Goal: Book appointment/travel/reservation

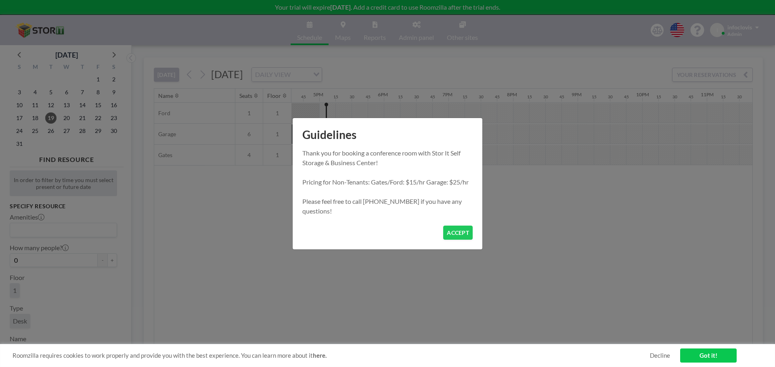
scroll to position [0, 1081]
click at [697, 357] on link "Got it!" at bounding box center [708, 356] width 56 height 14
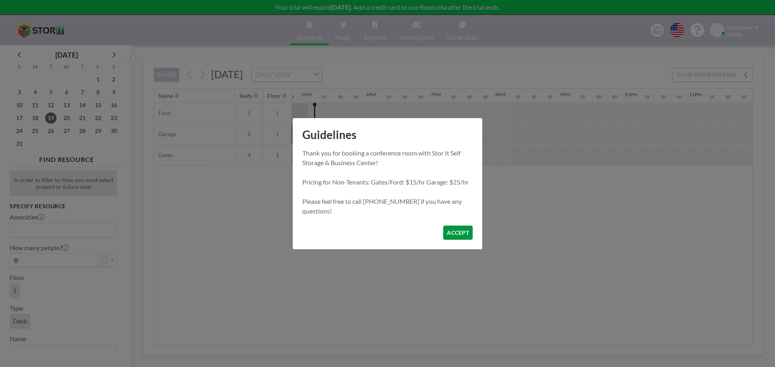
click at [459, 238] on button "ACCEPT" at bounding box center [457, 233] width 29 height 14
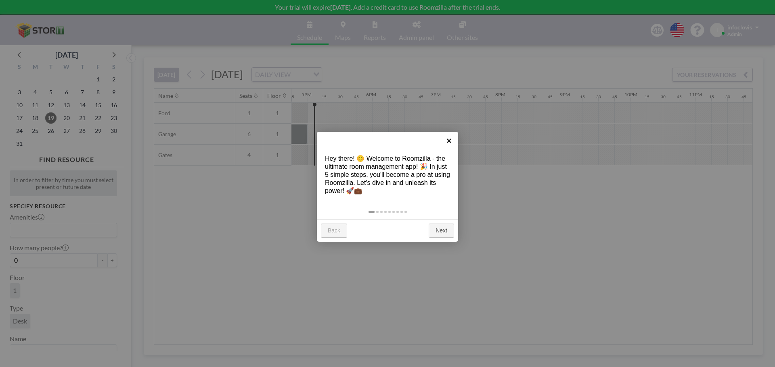
click at [447, 140] on link "×" at bounding box center [449, 141] width 18 height 18
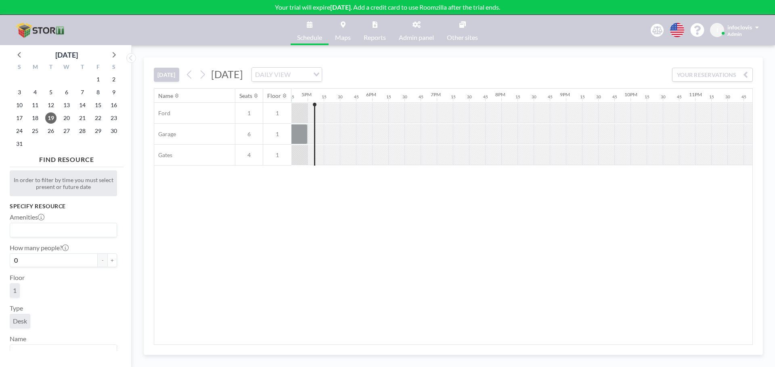
click at [371, 29] on link "Reports" at bounding box center [374, 30] width 35 height 30
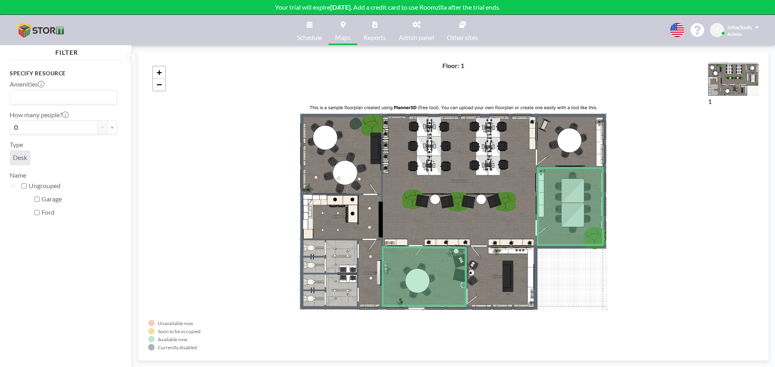
click at [11, 189] on div "Ungrouped" at bounding box center [63, 186] width 107 height 13
click at [29, 188] on label "Ungrouped" at bounding box center [73, 186] width 88 height 8
click at [27, 188] on input "Ungrouped" at bounding box center [23, 186] width 5 height 5
checkbox input "true"
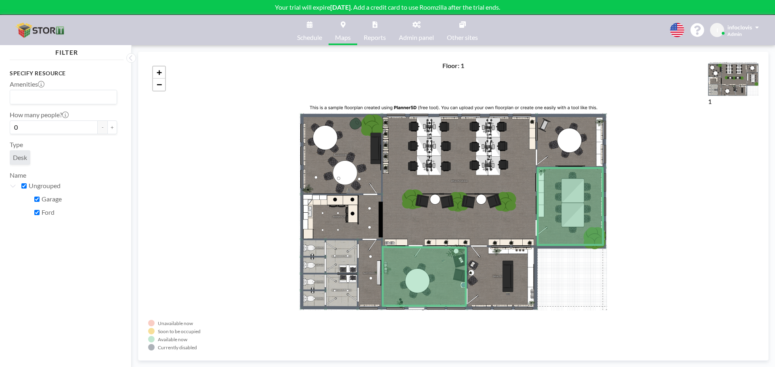
checkbox input "true"
click at [28, 185] on div "Ungrouped" at bounding box center [68, 186] width 98 height 13
click at [23, 186] on input "Ungrouped" at bounding box center [23, 186] width 5 height 5
checkbox input "false"
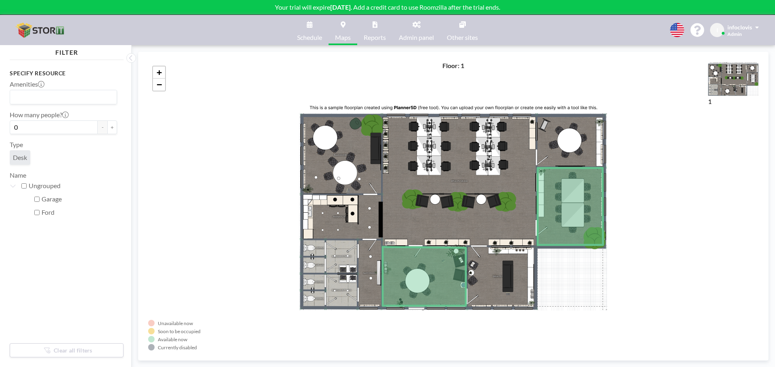
checkbox input "false"
click at [19, 161] on span "Desk" at bounding box center [20, 158] width 14 height 8
click at [22, 158] on span "Desk" at bounding box center [20, 158] width 14 height 8
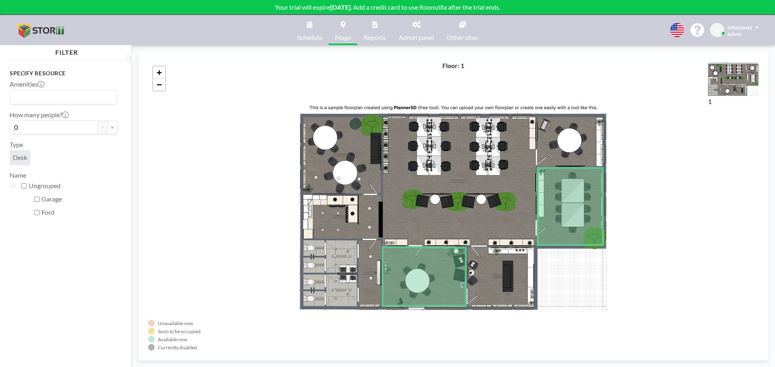
click at [380, 47] on div "Unavailable now Soon to be occupied Available now Currently disabled 1 Floor: 1…" at bounding box center [453, 206] width 643 height 322
click at [380, 45] on div "Unavailable now Soon to be occupied Available now Currently disabled 1 Floor: 1…" at bounding box center [453, 206] width 643 height 322
click at [381, 39] on span "Reports" at bounding box center [374, 37] width 22 height 6
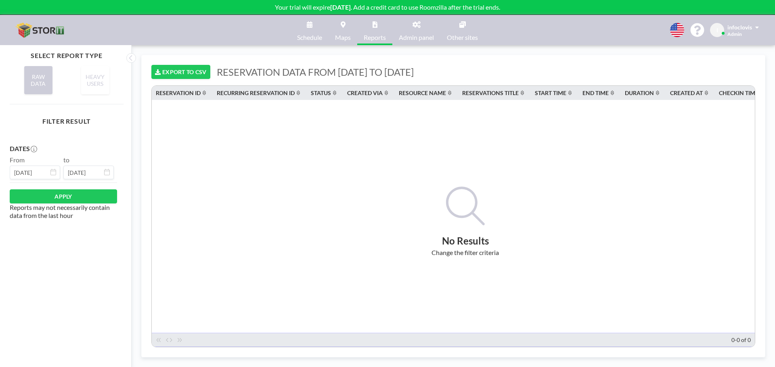
click at [413, 32] on link "Admin panel" at bounding box center [416, 30] width 48 height 30
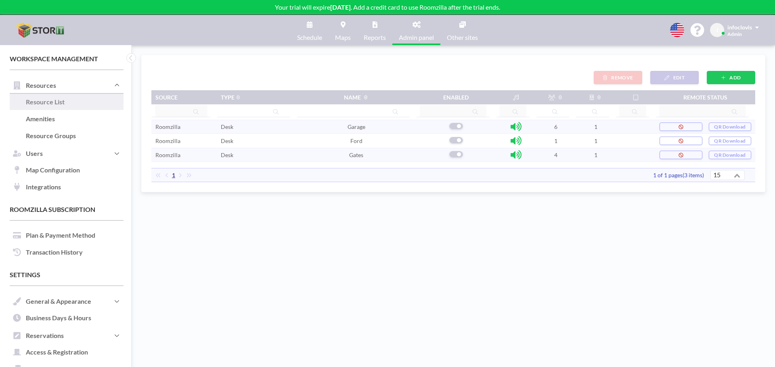
click at [253, 144] on td "Desk" at bounding box center [257, 141] width 80 height 14
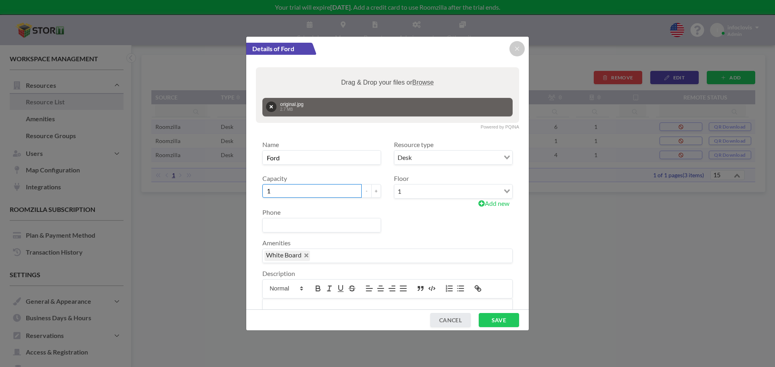
click at [293, 194] on input "1" at bounding box center [311, 191] width 99 height 14
click at [374, 194] on button "+" at bounding box center [376, 191] width 10 height 14
type input "4"
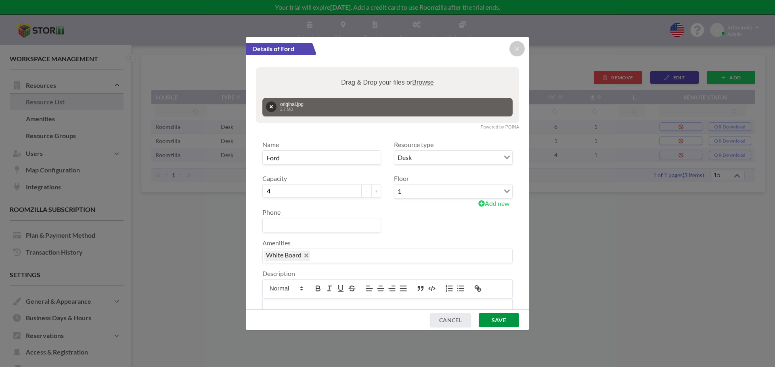
click at [499, 319] on button "SAVE" at bounding box center [498, 320] width 40 height 14
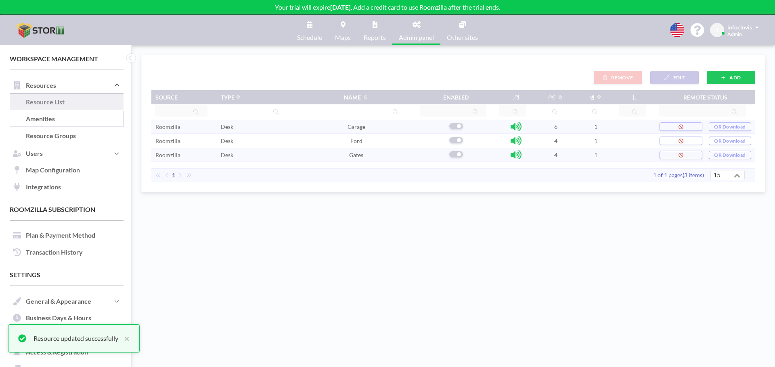
click at [67, 119] on link "Amenities" at bounding box center [67, 119] width 114 height 17
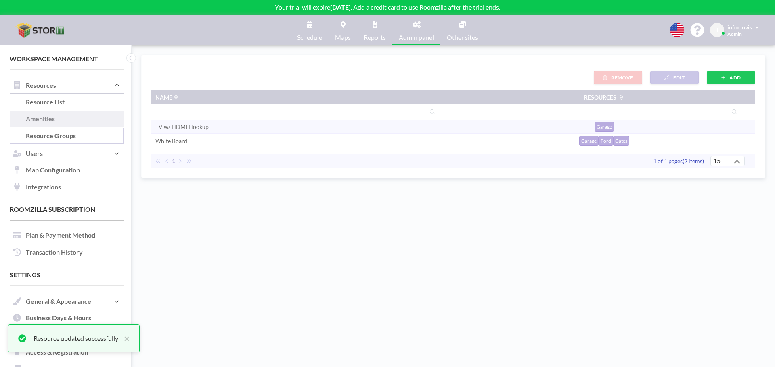
click at [71, 136] on link "Resource Groups" at bounding box center [67, 136] width 114 height 17
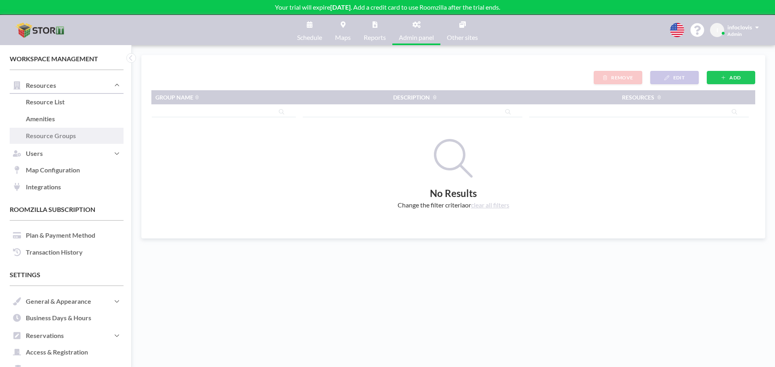
click at [291, 37] on link "Schedule" at bounding box center [309, 30] width 38 height 30
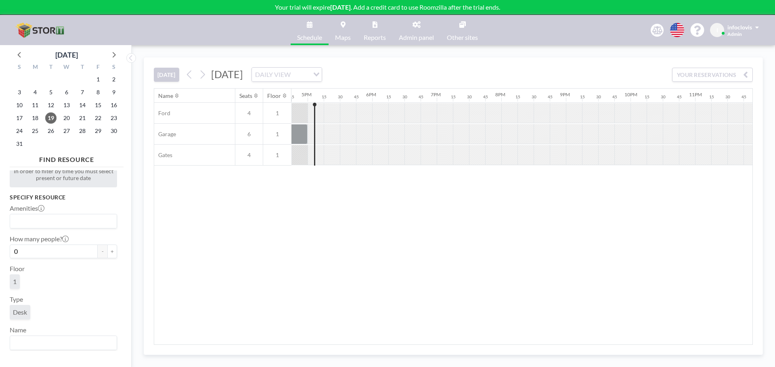
scroll to position [11, 0]
click at [42, 343] on input "Search for option" at bounding box center [61, 341] width 101 height 10
click at [76, 277] on div "1" at bounding box center [63, 281] width 107 height 18
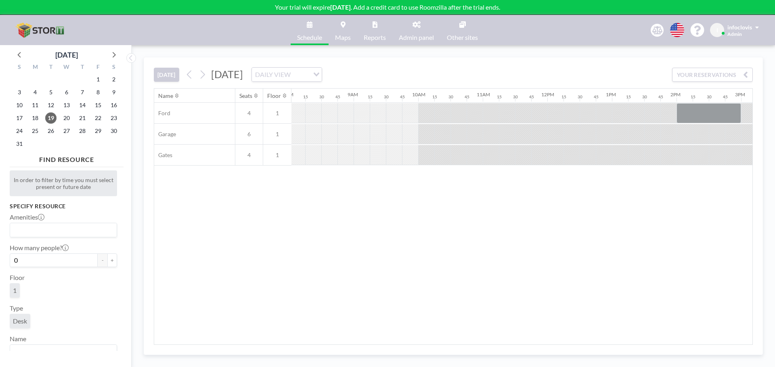
scroll to position [0, 520]
click at [509, 123] on div at bounding box center [506, 113] width 16 height 20
click at [205, 75] on icon at bounding box center [202, 75] width 8 height 12
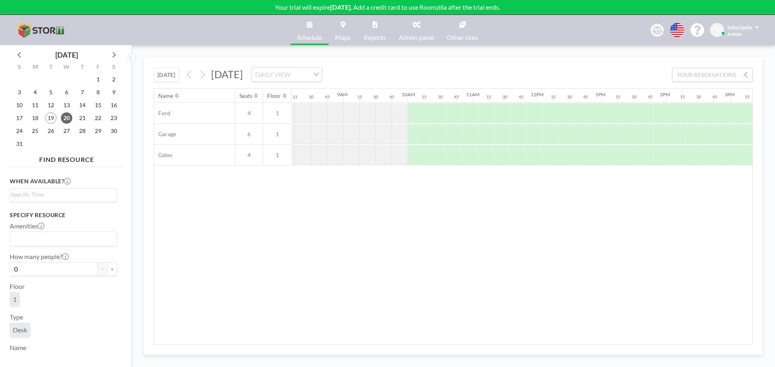
scroll to position [0, 550]
click at [247, 97] on div "Seats" at bounding box center [245, 95] width 13 height 7
click at [351, 257] on div "Name Seats Floor 12AM 15 30 45 1AM 15 30 45 2AM 15 30 45 3AM 15 30 45 4AM 15 30…" at bounding box center [453, 217] width 598 height 256
click at [342, 38] on span "Maps" at bounding box center [343, 37] width 16 height 6
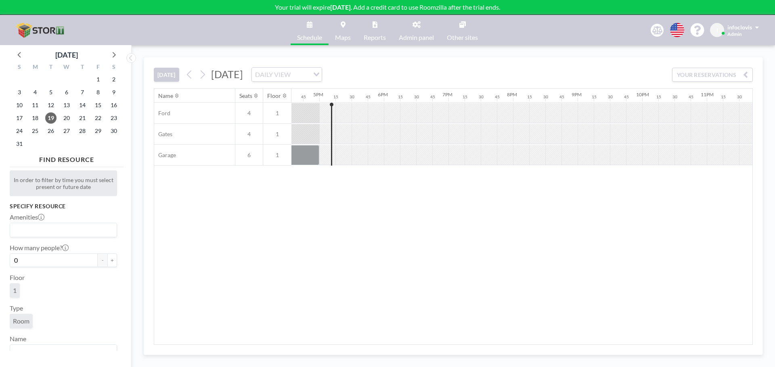
scroll to position [0, 1081]
click at [365, 34] on span "Reports" at bounding box center [374, 37] width 22 height 6
click at [114, 56] on icon at bounding box center [114, 55] width 3 height 6
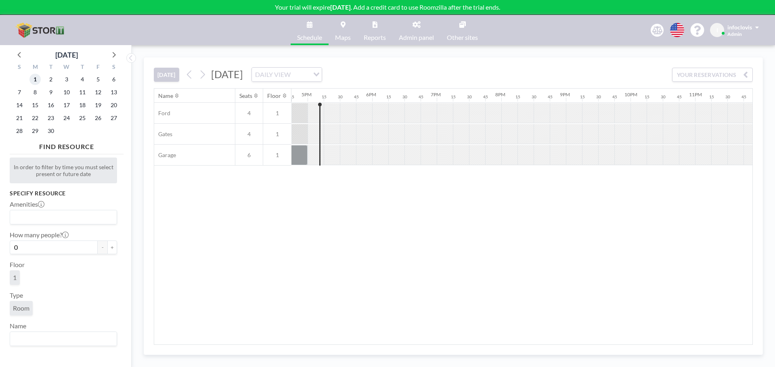
click at [35, 81] on span "1" at bounding box center [34, 79] width 11 height 11
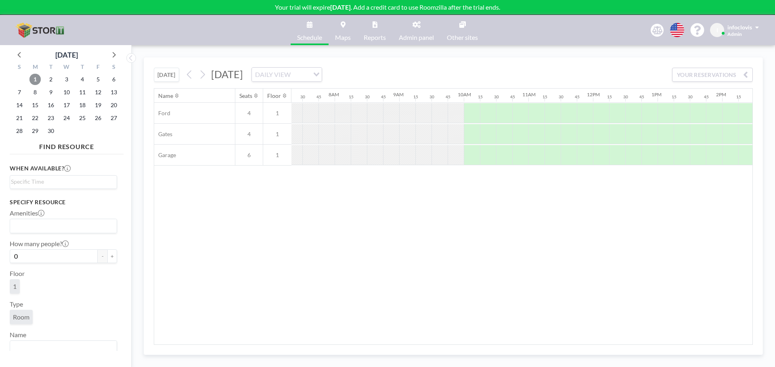
scroll to position [0, 500]
click at [445, 115] on div at bounding box center [444, 113] width 16 height 20
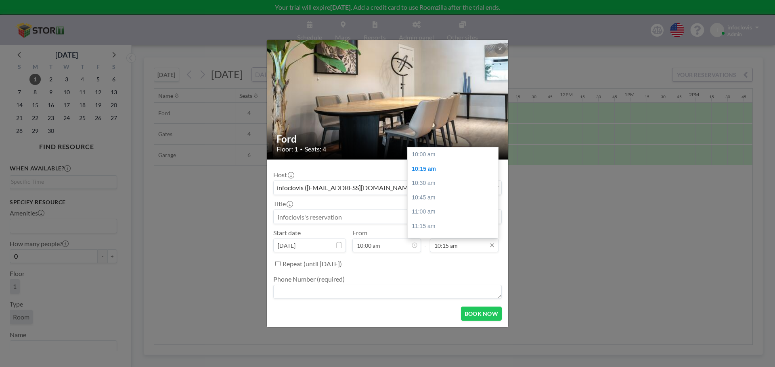
scroll to position [15, 0]
drag, startPoint x: 474, startPoint y: 247, endPoint x: 408, endPoint y: 247, distance: 66.2
click at [408, 247] on div "Start date [DATE] From 10:00 am - To 10:15 am 10:00 am 10:15 am 10:30 am 10:45 …" at bounding box center [387, 240] width 228 height 23
click at [437, 235] on div "05:00 pm" at bounding box center [454, 231] width 94 height 15
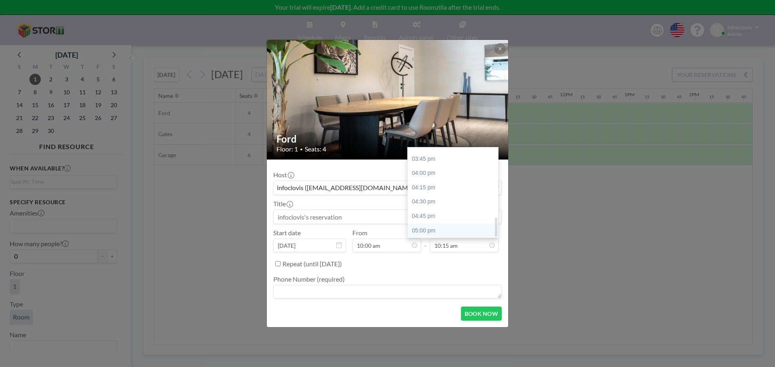
type input "05:00 pm"
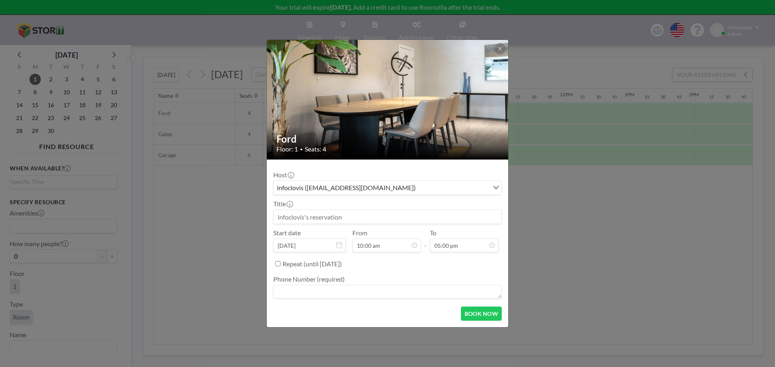
click at [433, 280] on div "Phone Number (required)" at bounding box center [387, 288] width 228 height 25
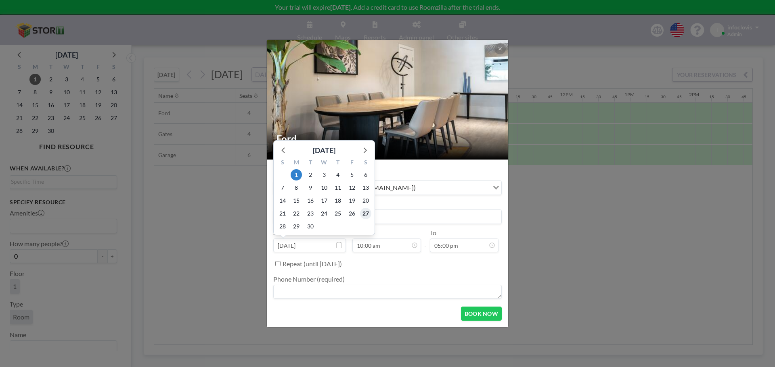
click at [369, 218] on span "27" at bounding box center [365, 213] width 11 height 11
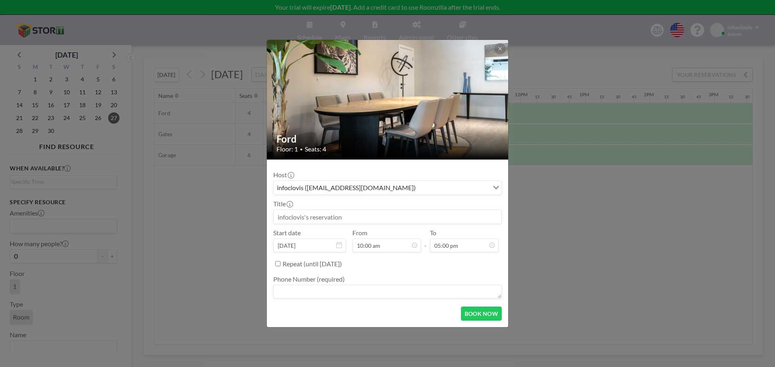
click at [315, 238] on div "Start date [DATE]" at bounding box center [309, 240] width 73 height 23
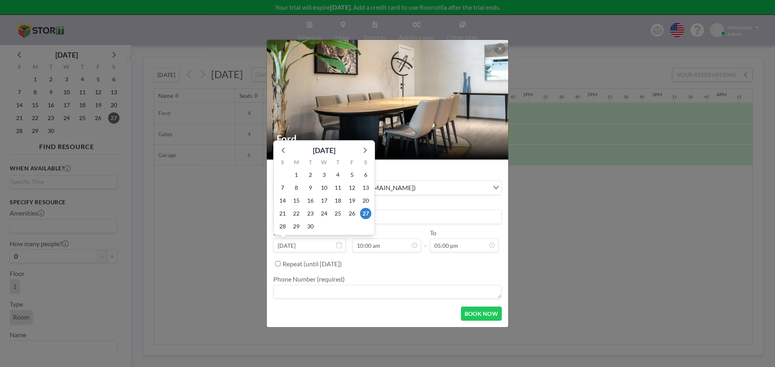
scroll to position [0, 629]
click at [313, 248] on input "[DATE]" at bounding box center [309, 246] width 73 height 14
click at [366, 149] on icon at bounding box center [364, 150] width 10 height 10
click at [286, 151] on icon at bounding box center [283, 150] width 10 height 10
click at [294, 175] on span "1" at bounding box center [295, 174] width 11 height 11
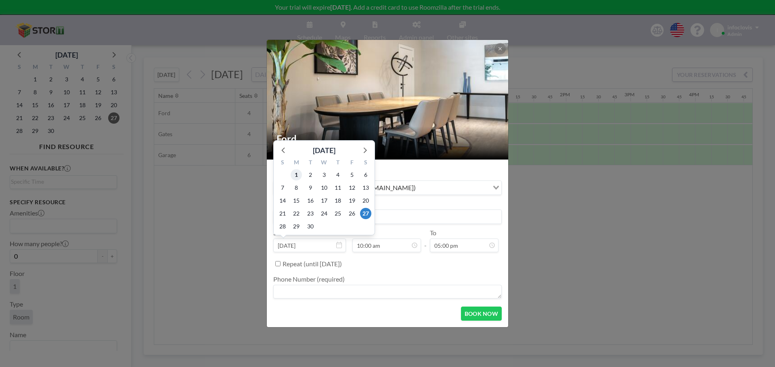
type input "[DATE]"
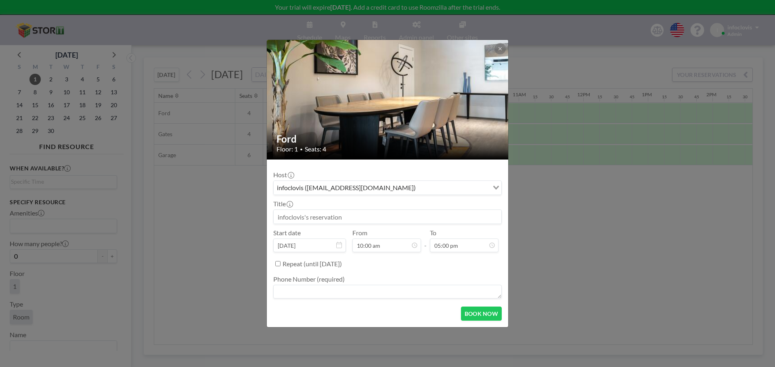
click at [347, 219] on input at bounding box center [388, 217] width 228 height 14
click at [368, 218] on input at bounding box center [388, 217] width 228 height 14
type input "L"
click at [436, 189] on input "Search for option" at bounding box center [453, 188] width 70 height 10
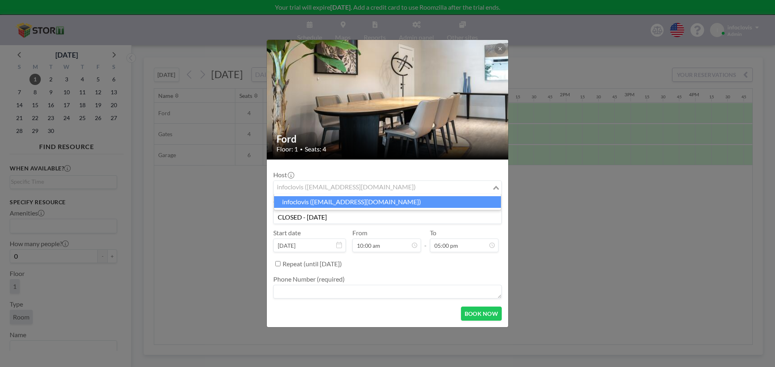
click at [451, 185] on input "Search for option" at bounding box center [382, 188] width 217 height 10
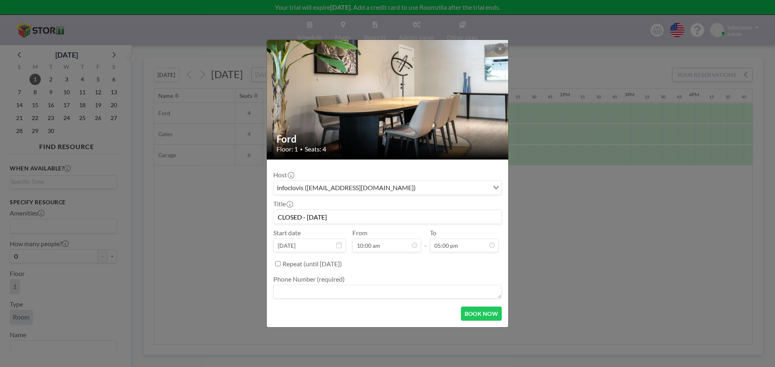
click at [456, 172] on div "Host infoclovis ([EMAIL_ADDRESS][DOMAIN_NAME]) Loading..." at bounding box center [387, 183] width 228 height 24
drag, startPoint x: 296, startPoint y: 176, endPoint x: 292, endPoint y: 175, distance: 4.1
click at [295, 176] on div "Host infoclovis ([EMAIL_ADDRESS][DOMAIN_NAME]) Loading..." at bounding box center [387, 183] width 228 height 24
click at [370, 176] on div "Host infoclovis ([EMAIL_ADDRESS][DOMAIN_NAME]) Loading..." at bounding box center [387, 183] width 228 height 24
click at [342, 187] on div "infoclovis ([EMAIL_ADDRESS][DOMAIN_NAME])" at bounding box center [381, 187] width 215 height 12
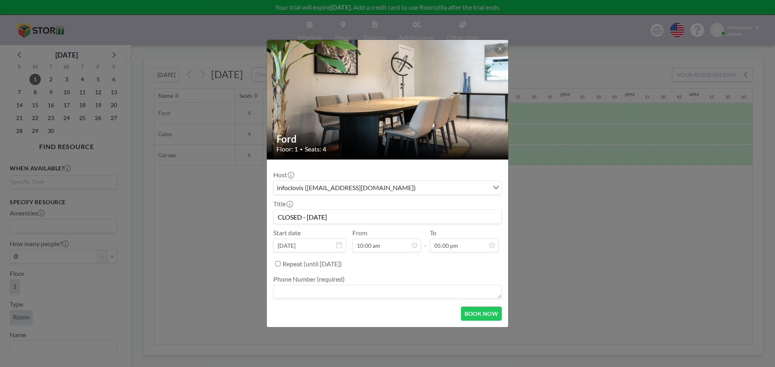
click at [363, 171] on div "Host infoclovis ([EMAIL_ADDRESS][DOMAIN_NAME]) Loading..." at bounding box center [387, 183] width 228 height 24
click at [495, 188] on icon "Search for option" at bounding box center [496, 188] width 6 height 4
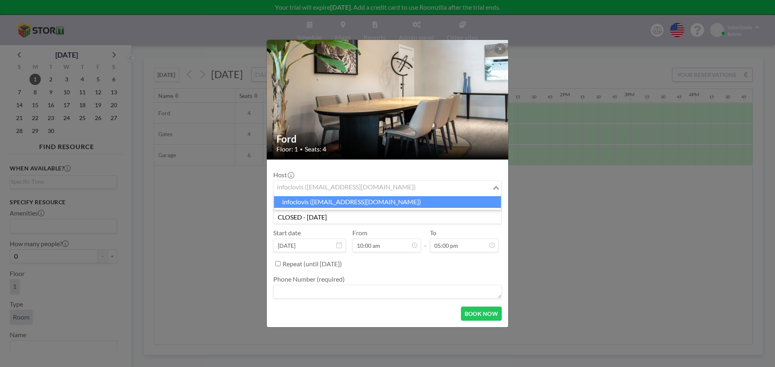
click at [465, 206] on li "infoclovis ([EMAIL_ADDRESS][DOMAIN_NAME])" at bounding box center [387, 202] width 227 height 12
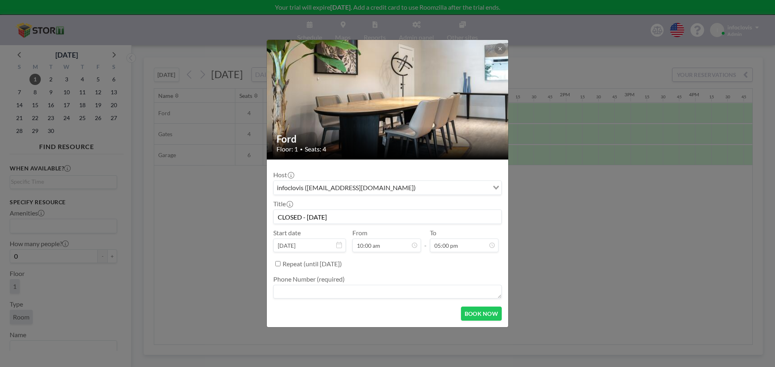
click at [469, 175] on div "Host infoclovis ([EMAIL_ADDRESS][DOMAIN_NAME]) Loading..." at bounding box center [387, 183] width 228 height 24
click at [482, 314] on button "BOOK NOW" at bounding box center [481, 314] width 41 height 14
type input "CLOSED - [DATE]"
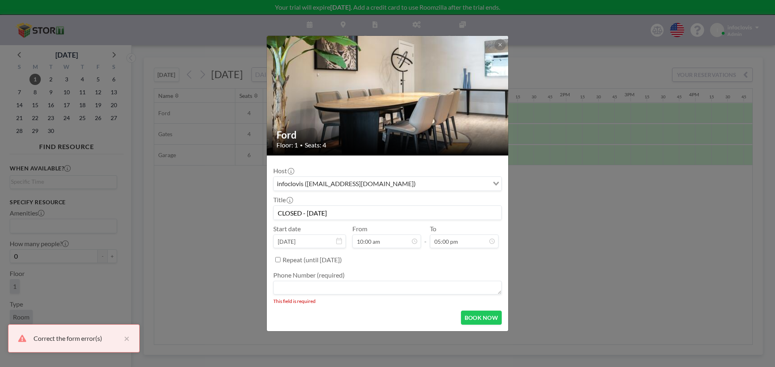
click at [412, 292] on textarea at bounding box center [387, 288] width 228 height 14
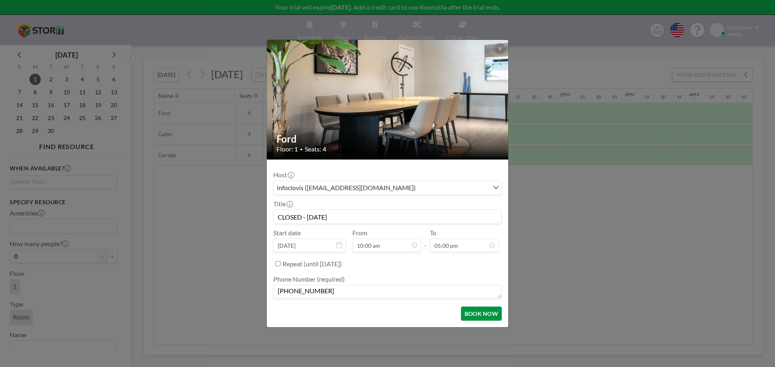
type textarea "[PHONE_NUMBER]"
click at [482, 312] on button "BOOK NOW" at bounding box center [481, 314] width 41 height 14
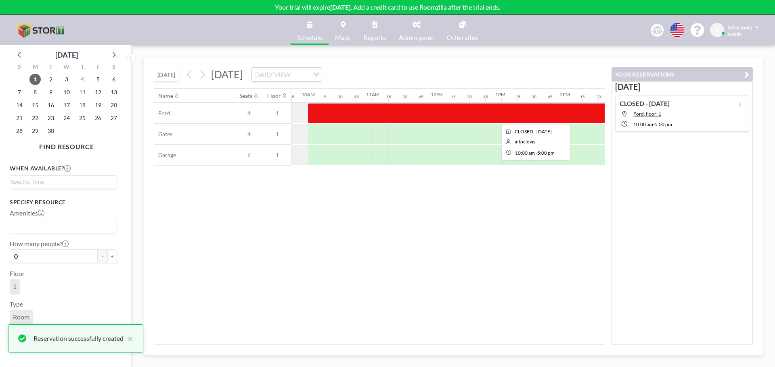
drag, startPoint x: 311, startPoint y: 115, endPoint x: 338, endPoint y: 111, distance: 27.3
click at [338, 111] on div at bounding box center [533, 113] width 452 height 20
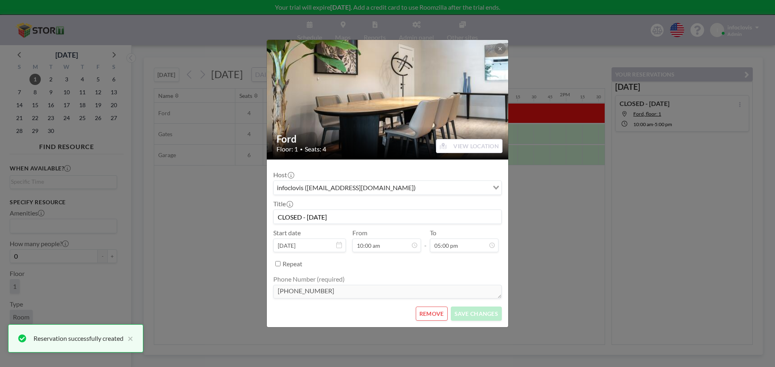
click at [338, 111] on img at bounding box center [388, 99] width 242 height 161
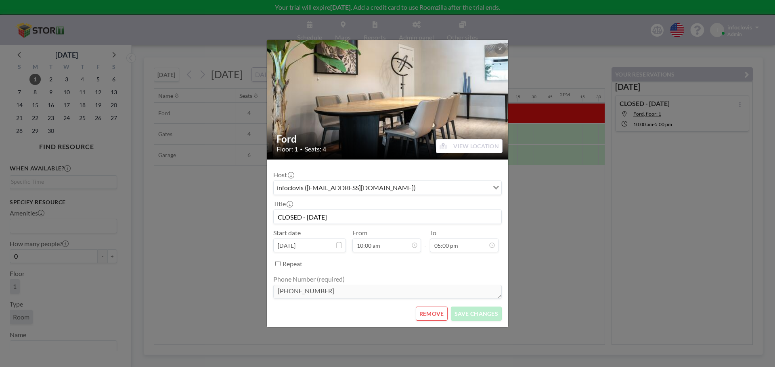
click at [293, 261] on label "Repeat" at bounding box center [292, 264] width 20 height 8
click at [280, 261] on input "Repeat" at bounding box center [277, 263] width 5 height 5
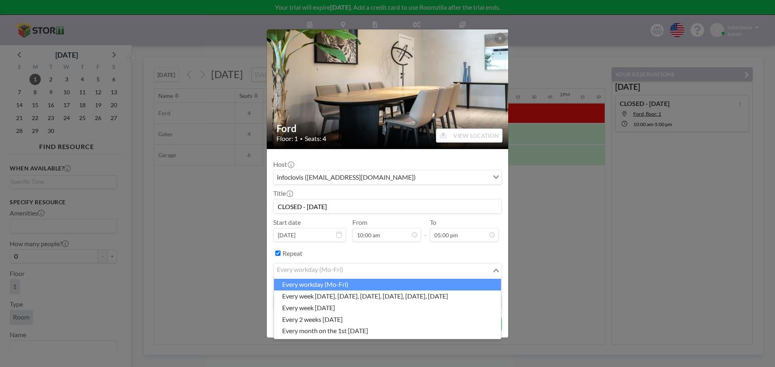
click at [303, 270] on div "every workday (Mo-Fri)" at bounding box center [383, 270] width 218 height 12
click at [289, 257] on label "Repeat" at bounding box center [292, 254] width 20 height 8
click at [280, 256] on input "Repeat" at bounding box center [277, 253] width 5 height 5
checkbox input "false"
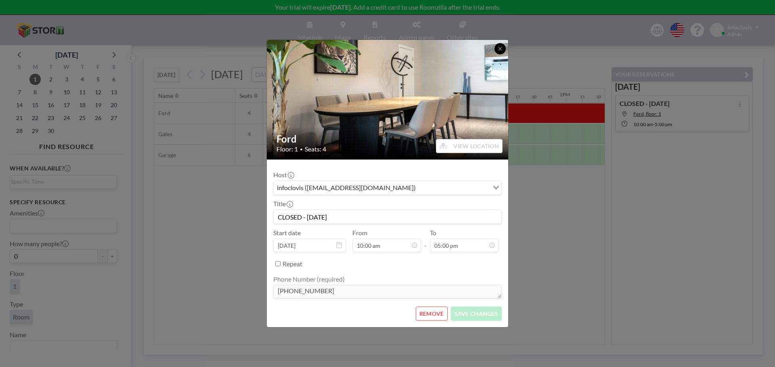
click at [500, 49] on icon at bounding box center [499, 48] width 5 height 5
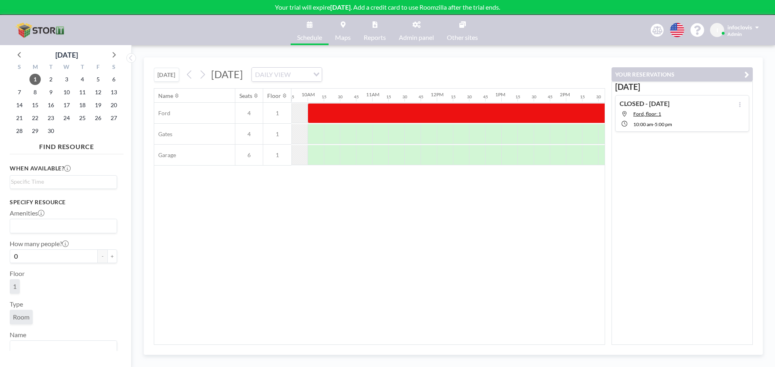
click at [404, 287] on div "Name Seats Floor 12AM 15 30 45 1AM 15 30 45 2AM 15 30 45 3AM 15 30 45 4AM 15 30…" at bounding box center [379, 217] width 450 height 256
drag, startPoint x: 320, startPoint y: 127, endPoint x: 313, endPoint y: 136, distance: 11.6
click at [313, 136] on div at bounding box center [315, 134] width 16 height 20
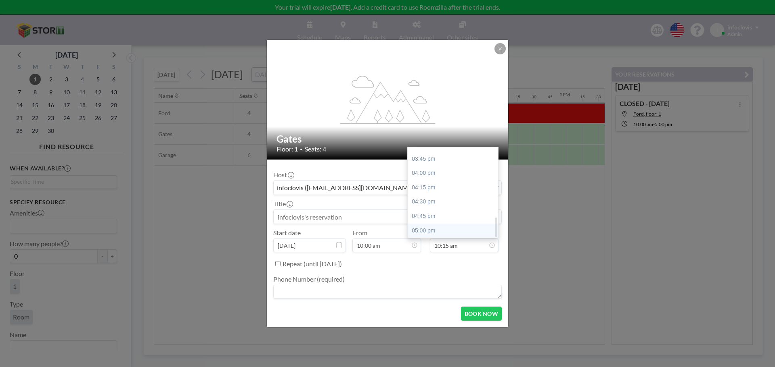
click at [424, 233] on div "05:00 pm" at bounding box center [454, 231] width 94 height 15
type input "05:00 pm"
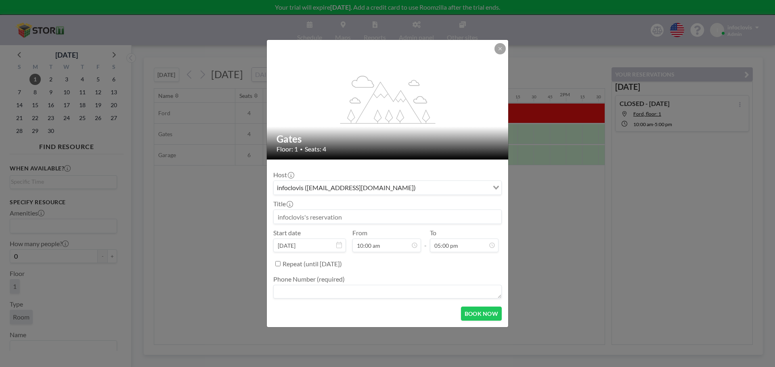
click at [326, 290] on textarea at bounding box center [387, 292] width 228 height 14
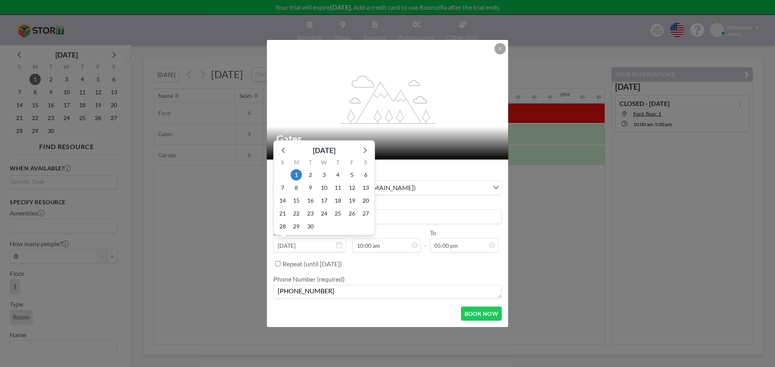
type textarea "[PHONE_NUMBER]"
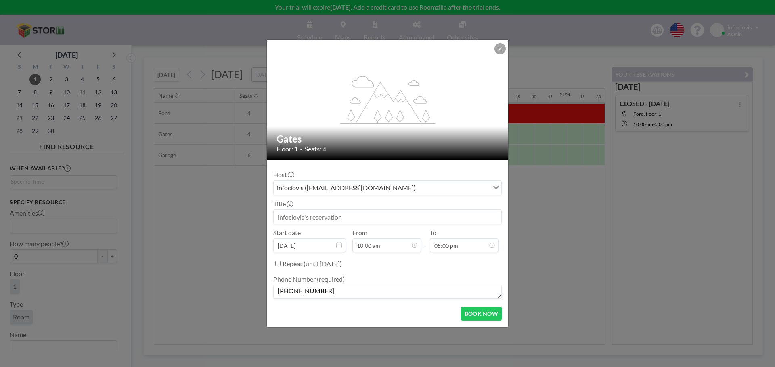
click at [400, 215] on input at bounding box center [388, 217] width 228 height 14
type input "CLOSED - [DATE]"
click at [472, 315] on button "BOOK NOW" at bounding box center [481, 314] width 41 height 14
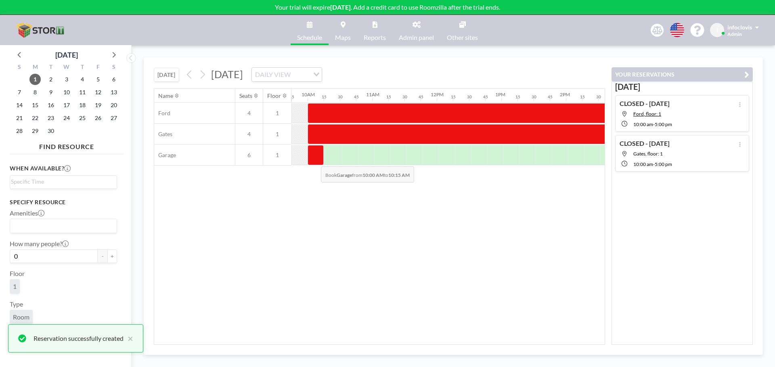
click at [314, 161] on div at bounding box center [315, 155] width 16 height 20
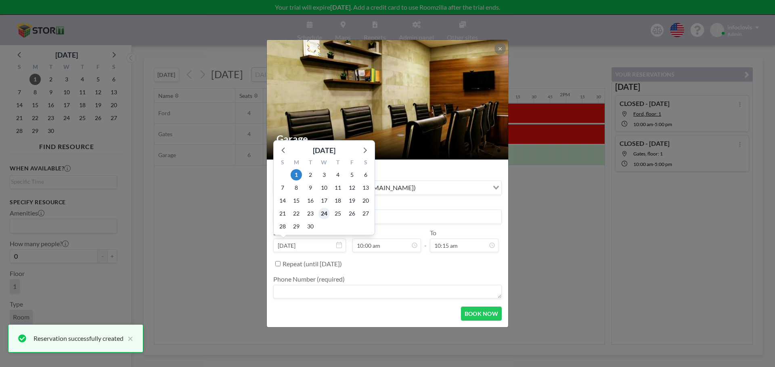
click at [325, 217] on span "24" at bounding box center [323, 213] width 11 height 11
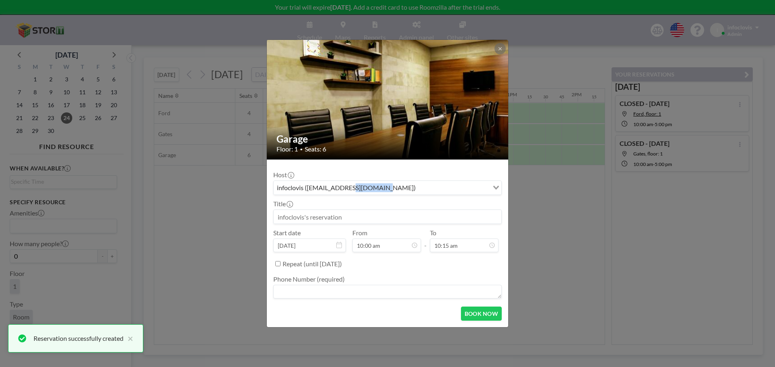
click at [310, 217] on input at bounding box center [388, 217] width 228 height 14
click at [298, 248] on input "[DATE]" at bounding box center [309, 246] width 73 height 14
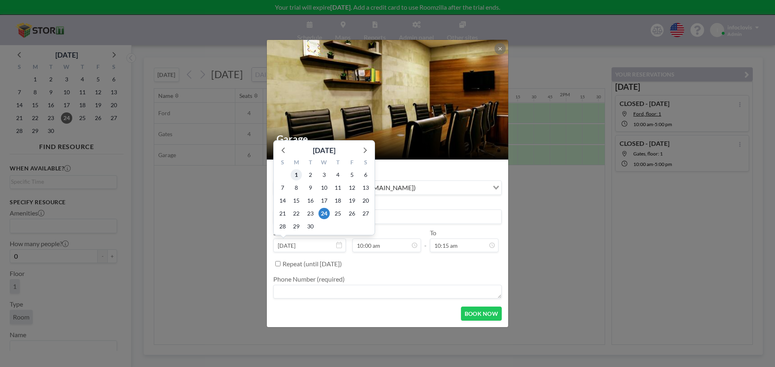
click at [296, 175] on span "1" at bounding box center [295, 174] width 11 height 11
type input "[DATE]"
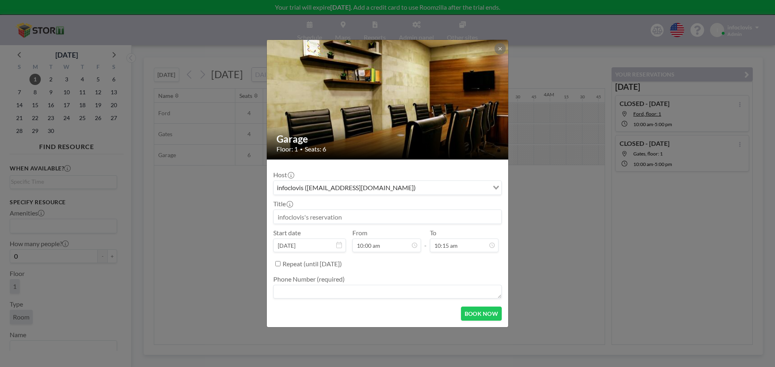
click at [333, 294] on textarea at bounding box center [387, 292] width 228 height 14
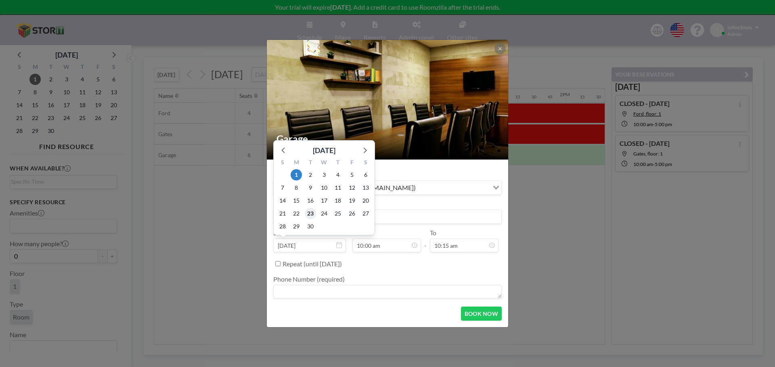
drag, startPoint x: 311, startPoint y: 217, endPoint x: 408, endPoint y: 214, distance: 97.7
click at [407, 214] on div "Host infoclovis ([EMAIL_ADDRESS][DOMAIN_NAME]) Loading... Title Start date [DAT…" at bounding box center [387, 233] width 228 height 134
click at [408, 214] on input at bounding box center [388, 217] width 228 height 14
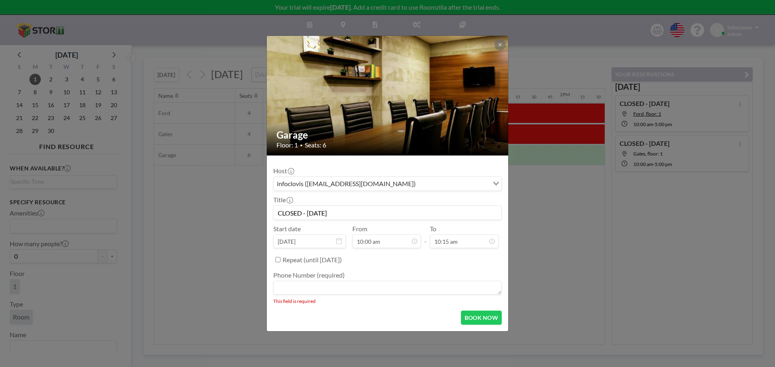
type input "CLOSED - [DATE]"
click at [336, 289] on textarea at bounding box center [387, 288] width 228 height 14
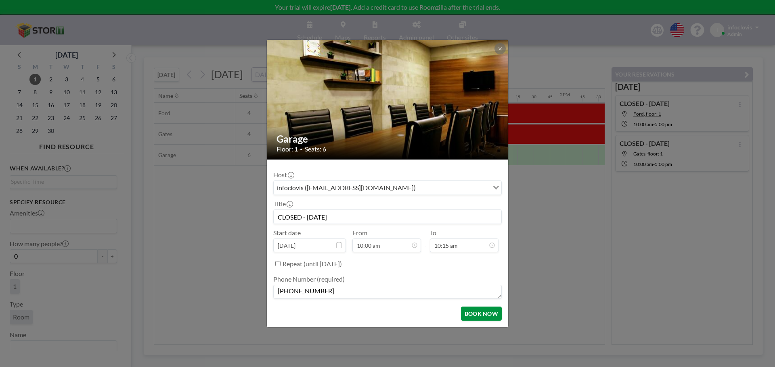
type textarea "[PHONE_NUMBER]"
click at [495, 319] on button "BOOK NOW" at bounding box center [481, 314] width 41 height 14
type input "CLOSED - [DATE]"
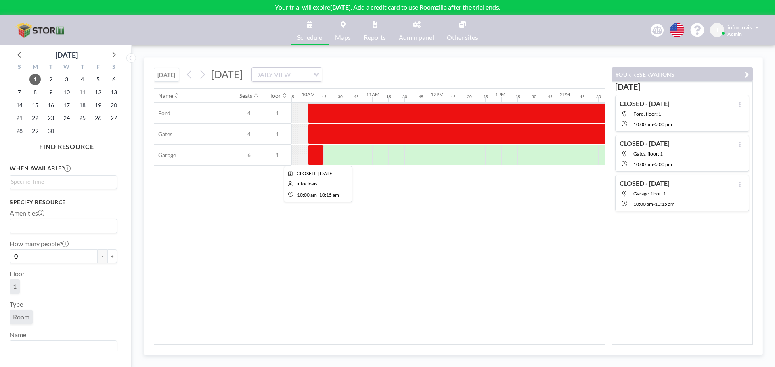
click at [317, 153] on div at bounding box center [315, 155] width 16 height 20
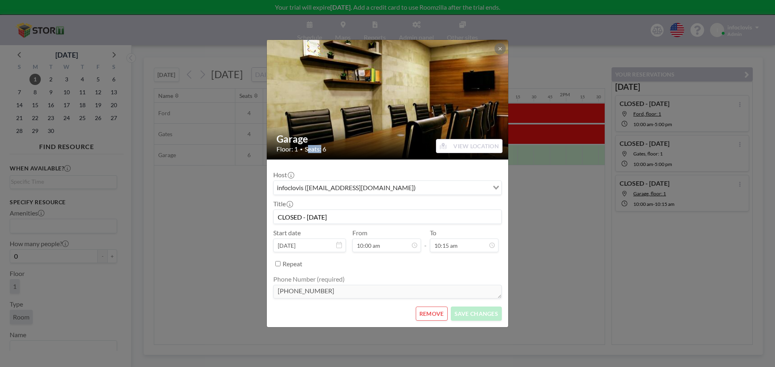
click at [317, 153] on span "Seats: 6" at bounding box center [315, 149] width 21 height 8
click at [453, 246] on input "10:15 am" at bounding box center [464, 246] width 69 height 14
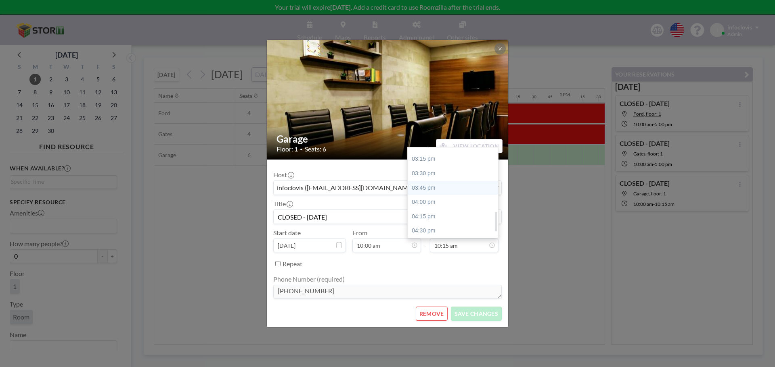
scroll to position [326, 0]
click at [442, 227] on div "05:00 pm" at bounding box center [454, 231] width 94 height 15
type input "05:00 pm"
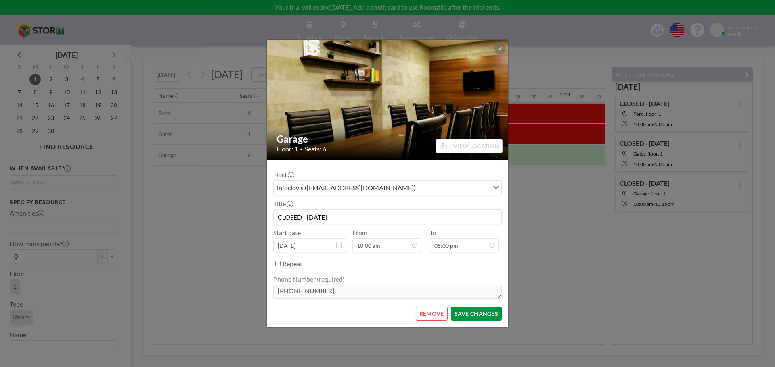
click at [478, 313] on button "SAVE CHANGES" at bounding box center [476, 314] width 51 height 14
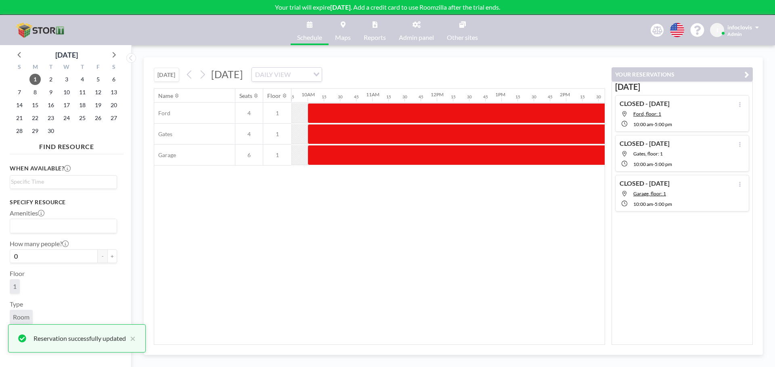
click at [543, 289] on div "Name Seats Floor 12AM 15 30 45 1AM 15 30 45 2AM 15 30 45 3AM 15 30 45 4AM 15 30…" at bounding box center [379, 217] width 450 height 256
click at [747, 73] on icon "button" at bounding box center [746, 75] width 5 height 10
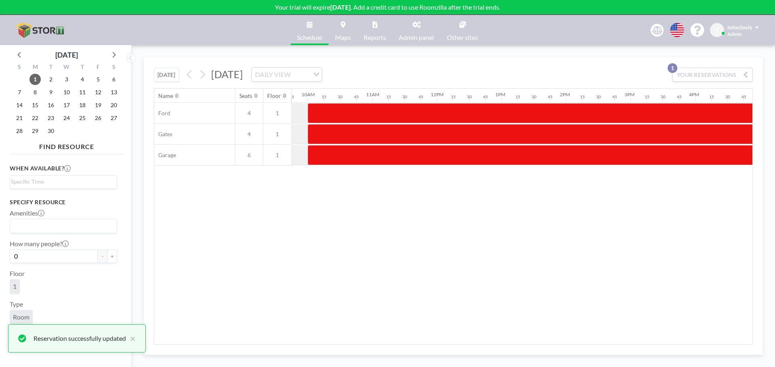
click at [514, 267] on div "Name Seats Floor 12AM 15 30 45 1AM 15 30 45 2AM 15 30 45 3AM 15 30 45 4AM 15 30…" at bounding box center [453, 217] width 598 height 256
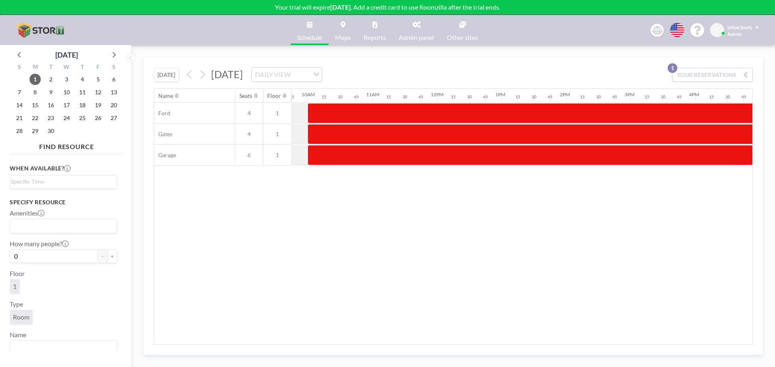
click at [371, 32] on link "Reports" at bounding box center [374, 30] width 35 height 30
